Goal: Task Accomplishment & Management: Use online tool/utility

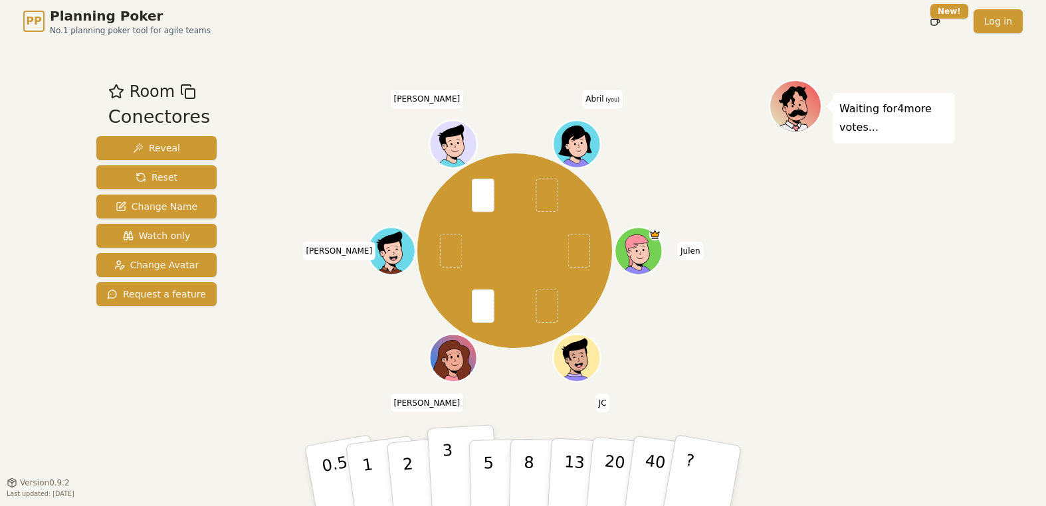
click at [440, 474] on button "3" at bounding box center [463, 477] width 72 height 104
click at [803, 258] on div "Waiting for 3 more votes..." at bounding box center [862, 262] width 186 height 365
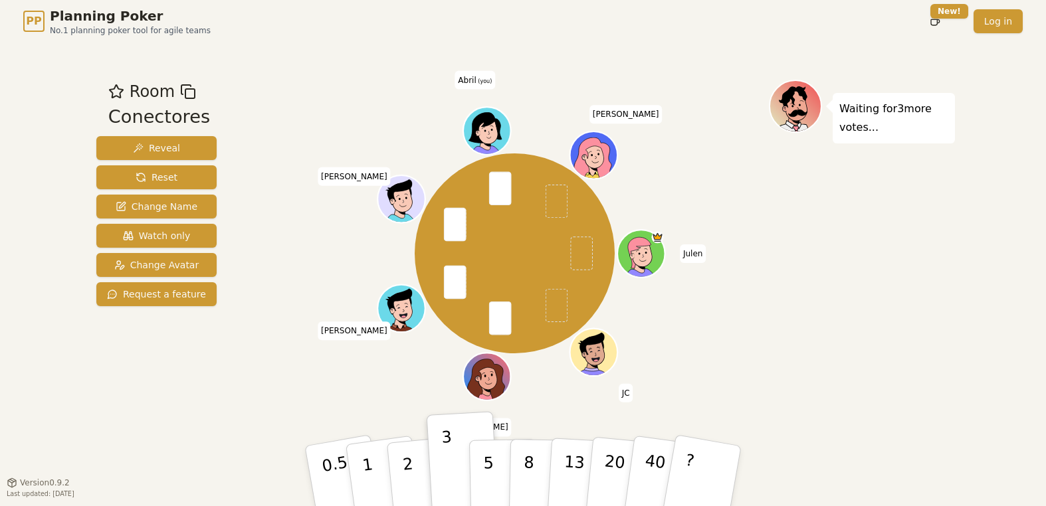
click at [195, 377] on div "Room Conectores Reveal Reset Change Name Watch only Change Avatar Request a fea…" at bounding box center [156, 262] width 131 height 365
click at [260, 333] on div "[PERSON_NAME] [PERSON_NAME] [PERSON_NAME] [PERSON_NAME] (you) [PERSON_NAME]" at bounding box center [514, 254] width 508 height 300
click at [153, 369] on div "Room Conectores Reveal Reset Change Name Watch only Change Avatar Request a fea…" at bounding box center [156, 262] width 131 height 365
click at [44, 60] on div "PP Planning Poker No.1 planning poker tool for agile teams Toggle theme New! Lo…" at bounding box center [523, 253] width 1046 height 506
click at [154, 386] on div "Room Conectores Reveal Reset Change Name Watch only Change Avatar Request a fea…" at bounding box center [156, 262] width 131 height 365
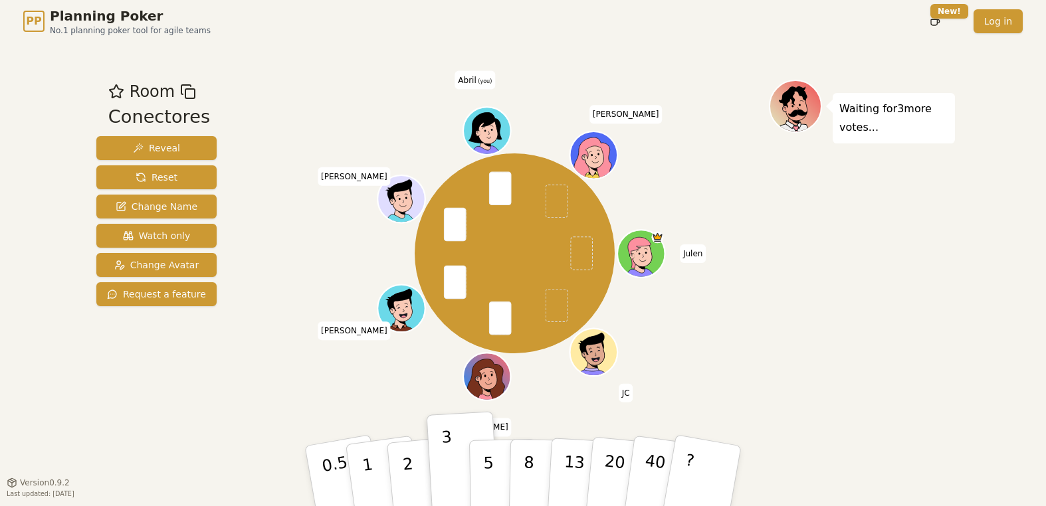
click at [191, 415] on div "Room Conectores Reveal Reset Change Name Watch only Change Avatar Request a fea…" at bounding box center [156, 262] width 131 height 365
click at [37, 204] on div "PP Planning Poker No.1 planning poker tool for agile teams Toggle theme New! Lo…" at bounding box center [523, 253] width 1046 height 506
click at [154, 172] on span "Reset" at bounding box center [157, 177] width 42 height 13
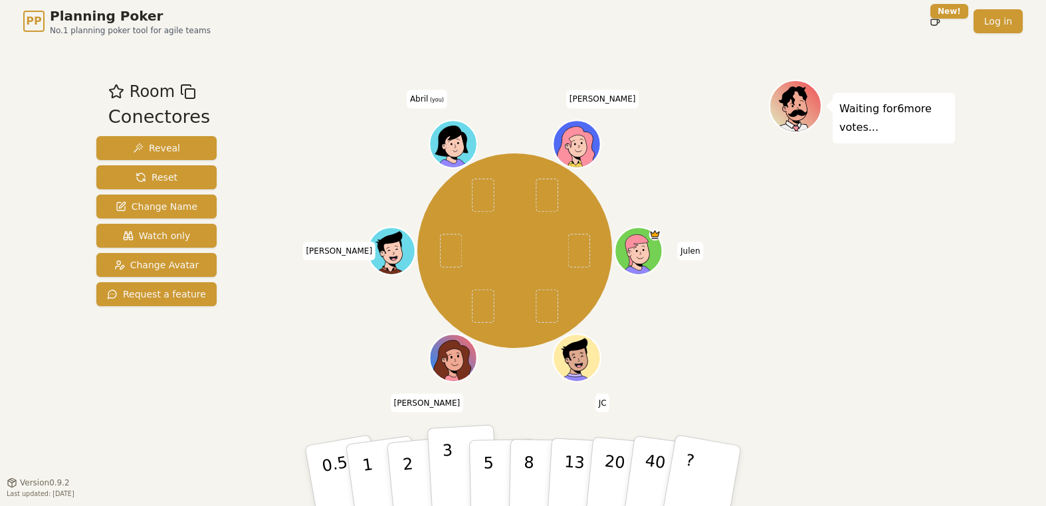
click at [446, 487] on p "3" at bounding box center [449, 477] width 15 height 72
click at [21, 312] on div "PP Planning Poker No.1 planning poker tool for agile teams Toggle theme New! Lo…" at bounding box center [523, 253] width 1046 height 506
click at [17, 267] on div "PP Planning Poker No.1 planning poker tool for agile teams Toggle theme New! Lo…" at bounding box center [523, 253] width 1046 height 506
click at [448, 483] on p "3" at bounding box center [449, 477] width 15 height 72
click at [896, 327] on div "Waiting for 4 more votes..." at bounding box center [862, 262] width 186 height 365
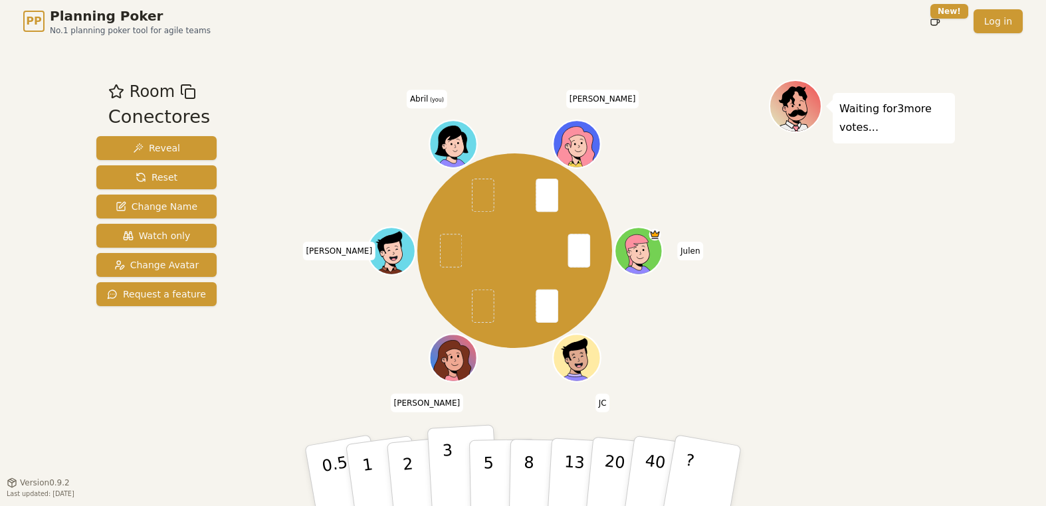
click at [448, 450] on p "3" at bounding box center [449, 477] width 15 height 72
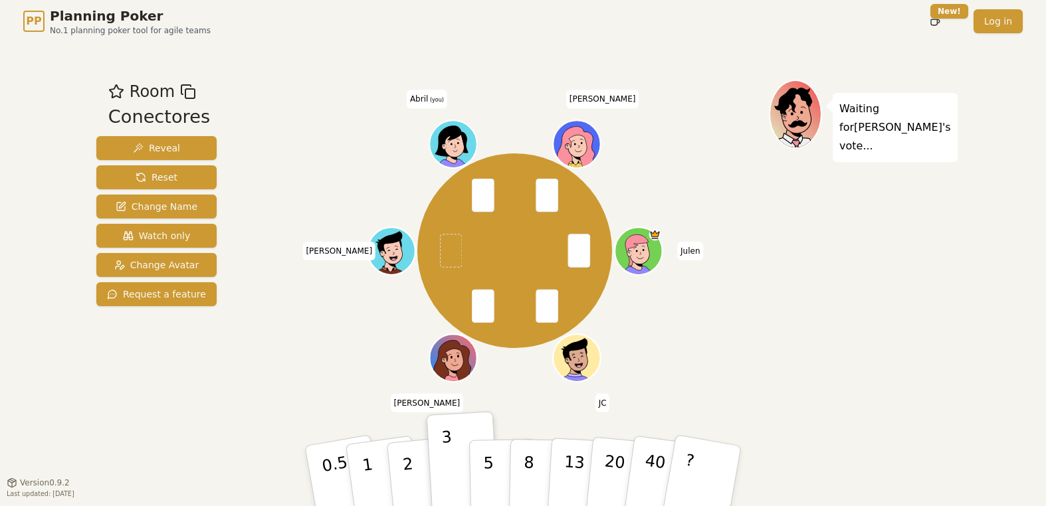
click at [298, 379] on div "[PERSON_NAME] [PERSON_NAME] (you) [PERSON_NAME]" at bounding box center [514, 251] width 508 height 294
click at [729, 222] on div "[PERSON_NAME] [PERSON_NAME] (you) [PERSON_NAME]" at bounding box center [514, 251] width 508 height 294
